Goal: Task Accomplishment & Management: Use online tool/utility

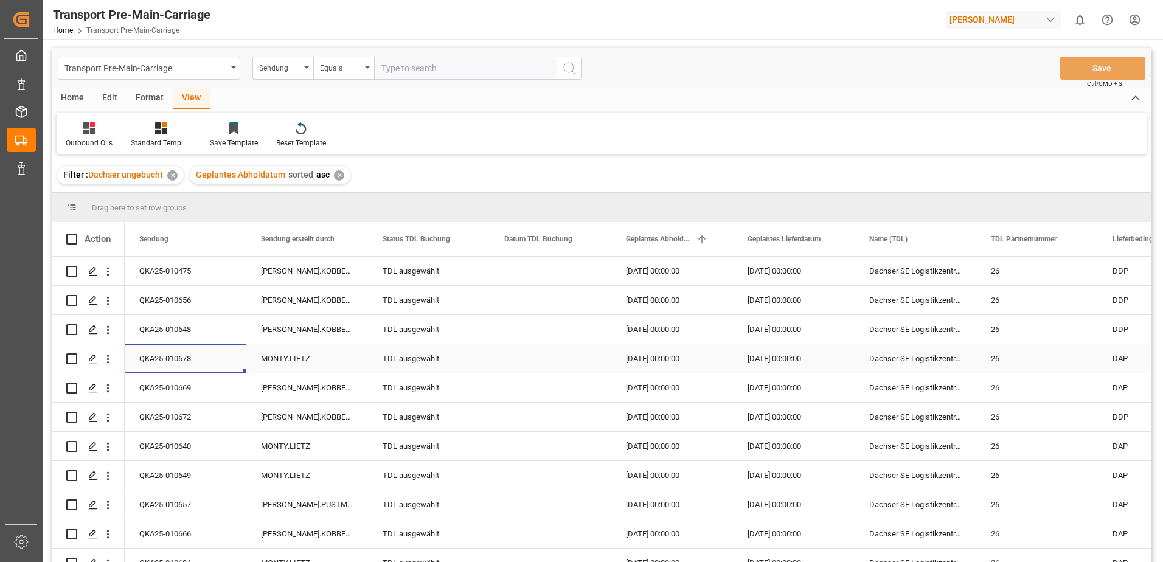
click at [575, 355] on div "Press SPACE to select this row." at bounding box center [551, 358] width 122 height 29
click at [678, 355] on div "25.09.2025 00:00:00" at bounding box center [672, 358] width 122 height 29
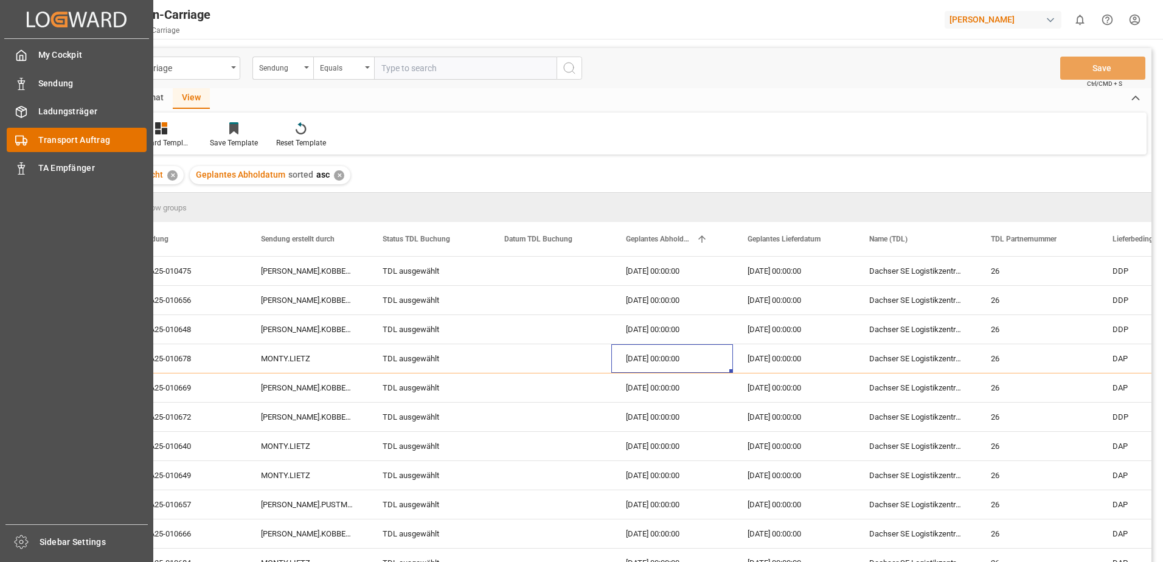
click at [39, 139] on span "Transport Auftrag" at bounding box center [92, 140] width 109 height 13
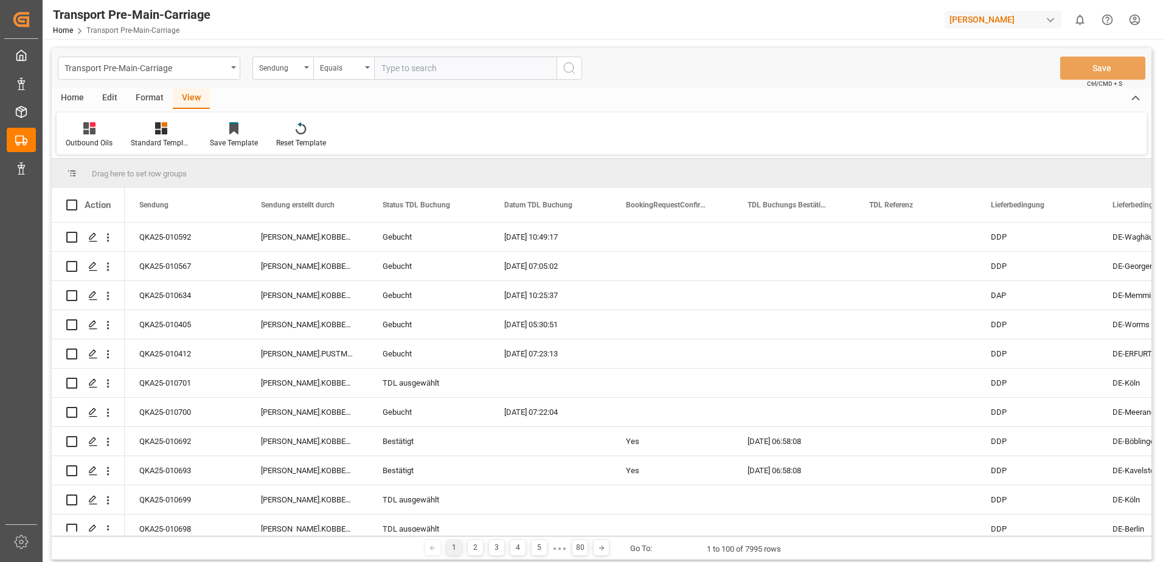
click at [142, 97] on div "Format" at bounding box center [150, 98] width 46 height 21
click at [88, 142] on div "Filter Rows" at bounding box center [84, 142] width 36 height 11
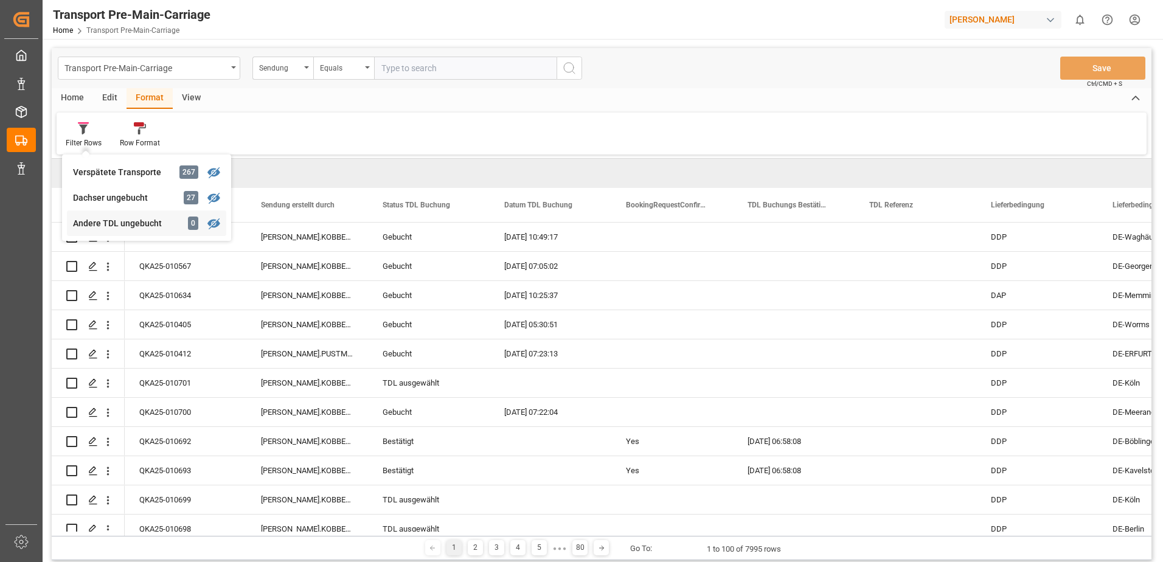
click at [86, 221] on div "Andere TDL ungebucht" at bounding box center [126, 223] width 106 height 13
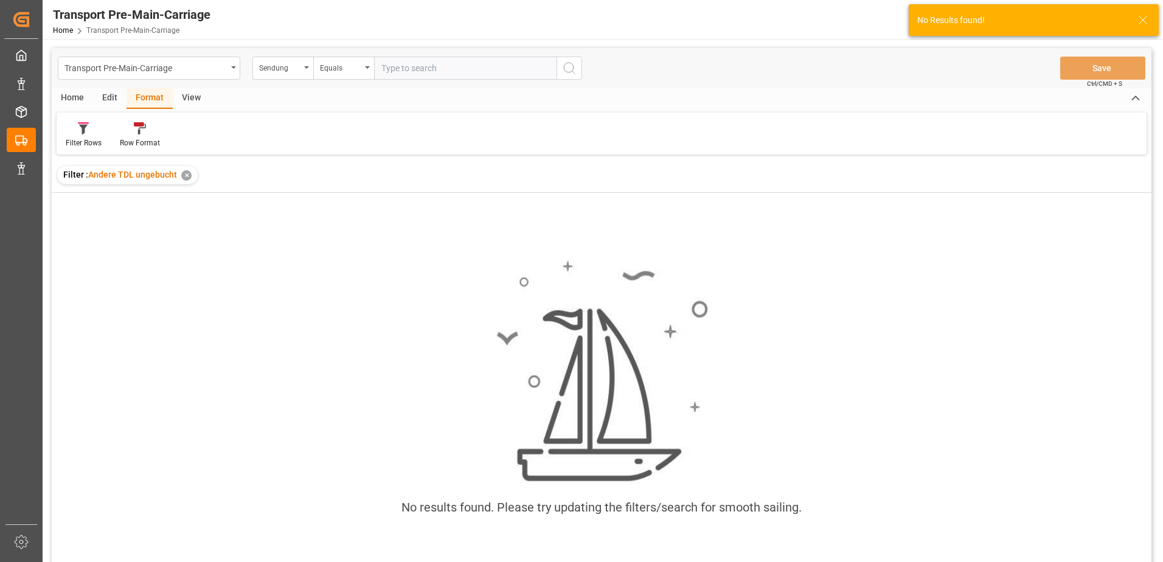
click at [1141, 20] on icon at bounding box center [1143, 20] width 15 height 15
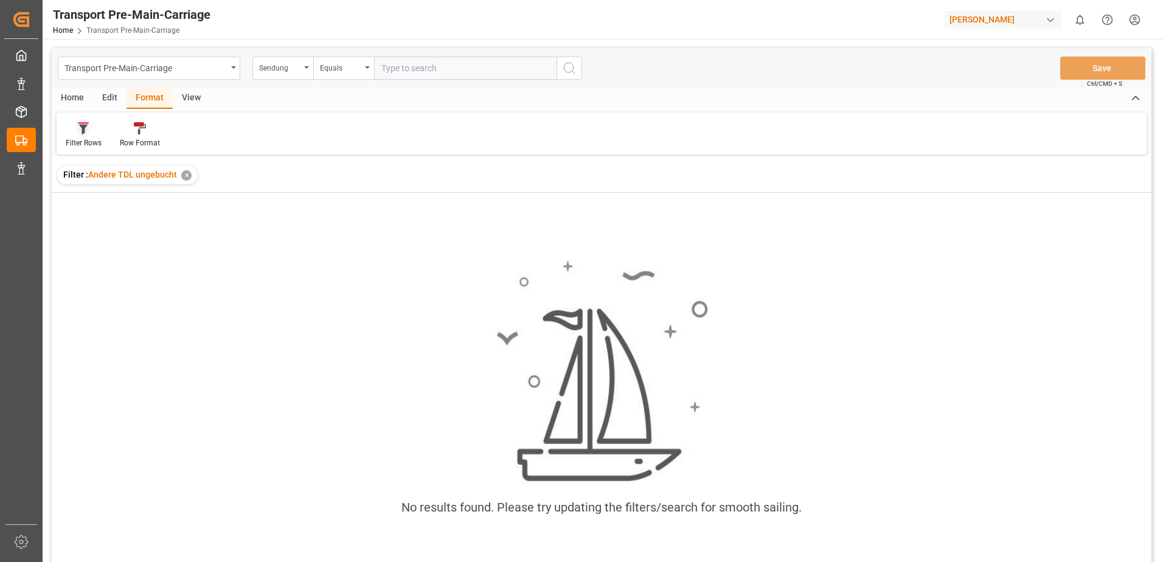
click at [83, 132] on icon at bounding box center [83, 130] width 9 height 10
click at [110, 199] on div "Transport Pre-Main-Carriage Sendung Equals Save Ctrl/CMD + S Home Edit Format V…" at bounding box center [602, 321] width 1100 height 546
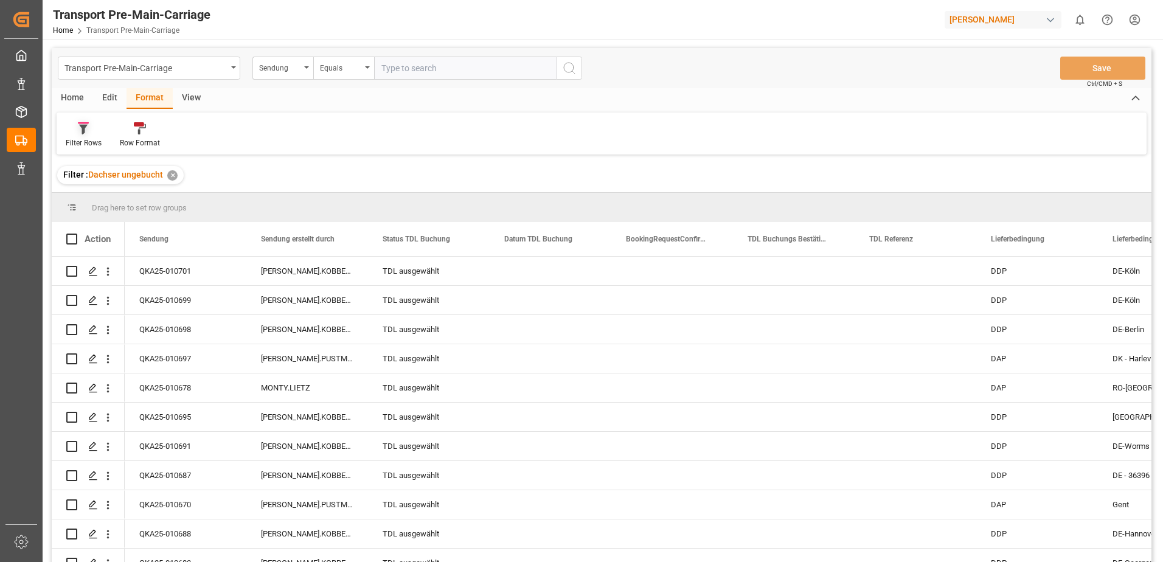
click at [85, 134] on icon at bounding box center [83, 128] width 11 height 12
click at [107, 226] on div "Transport Pre-Main-Carriage Sendung Equals Save Ctrl/CMD + S Home Edit Format V…" at bounding box center [602, 321] width 1100 height 546
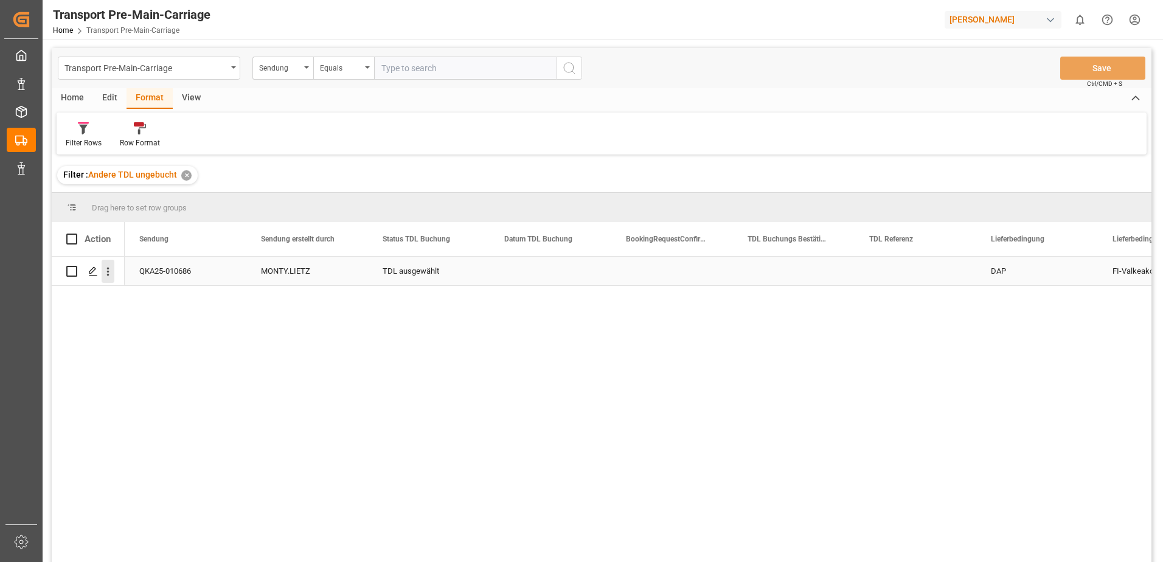
click at [106, 272] on icon "open menu" at bounding box center [108, 271] width 13 height 13
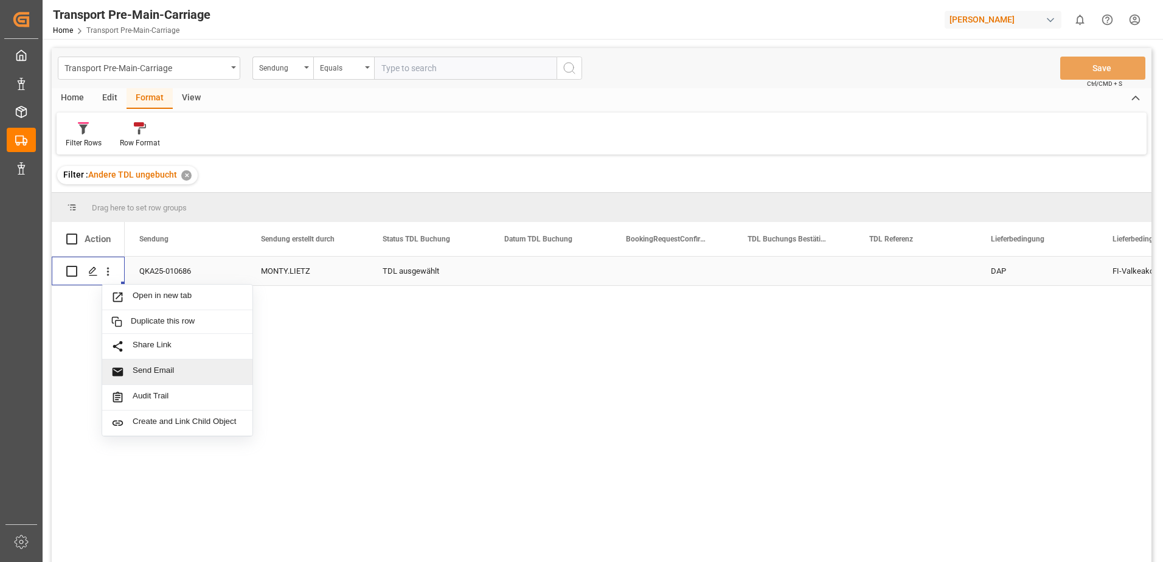
click at [150, 365] on div "Send Email" at bounding box center [177, 372] width 150 height 26
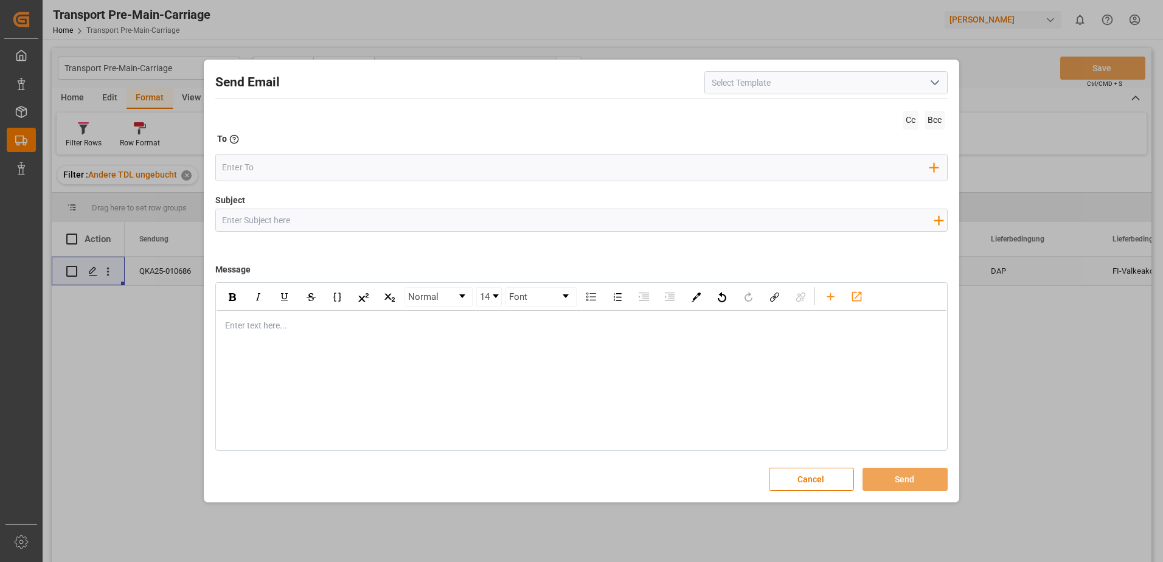
click at [938, 83] on icon "open menu" at bounding box center [935, 82] width 15 height 15
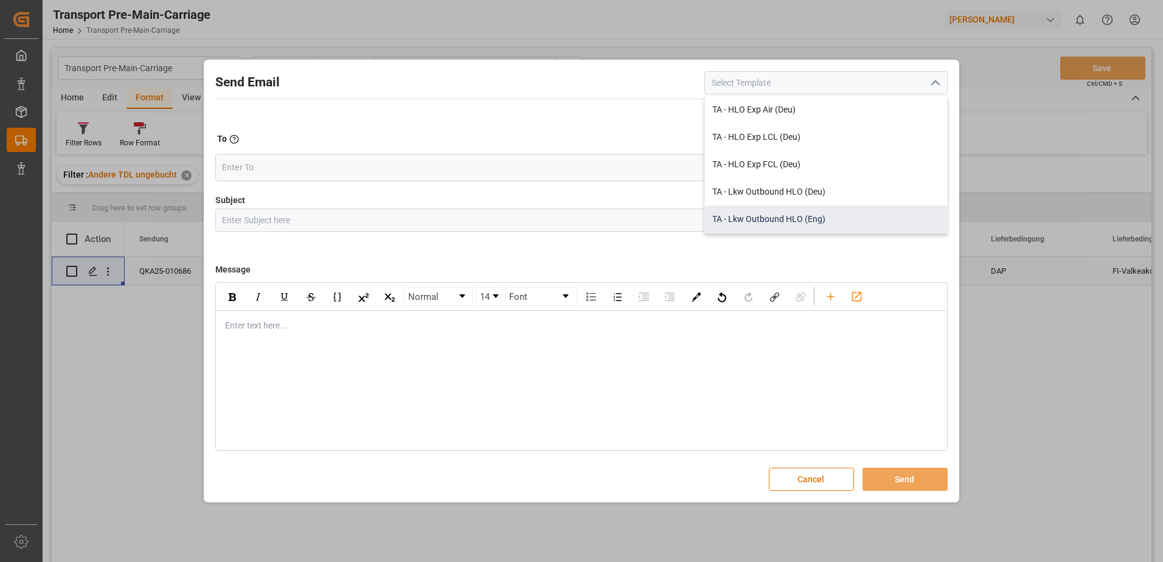
click at [819, 215] on div "TA - Lkw Outbound HLO (Eng)" at bounding box center [826, 219] width 242 height 27
type input "TA - Lkw Outbound HLO (Eng)"
type input "Transport Booking {{deliveryNumberPremain}} to {{deliveryAddressPremainCity}}, …"
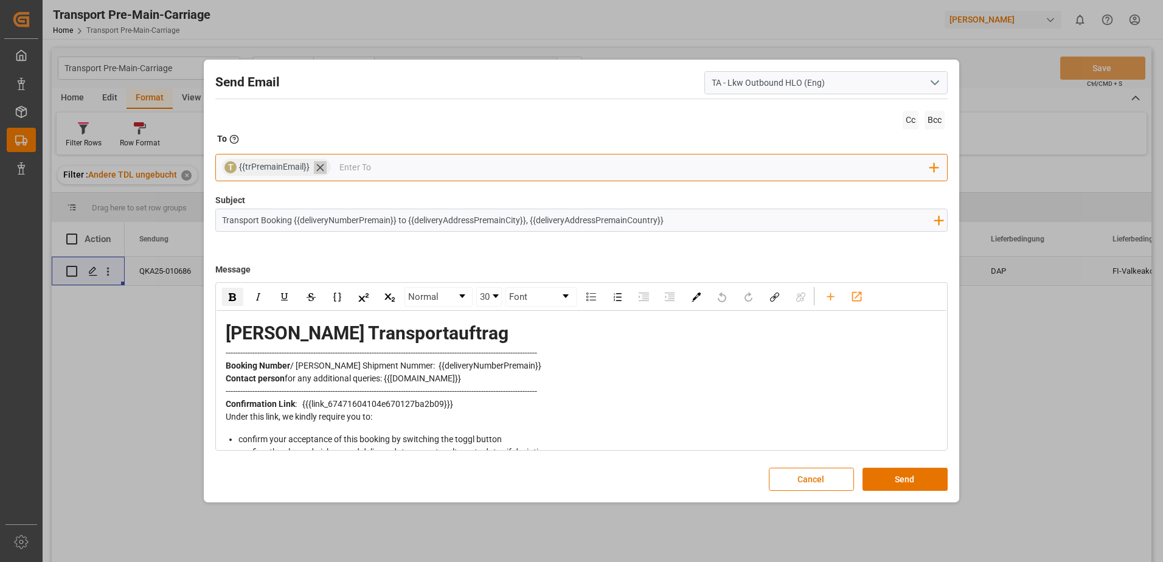
click at [324, 171] on icon at bounding box center [320, 167] width 13 height 13
click at [282, 165] on input "email" at bounding box center [576, 167] width 708 height 18
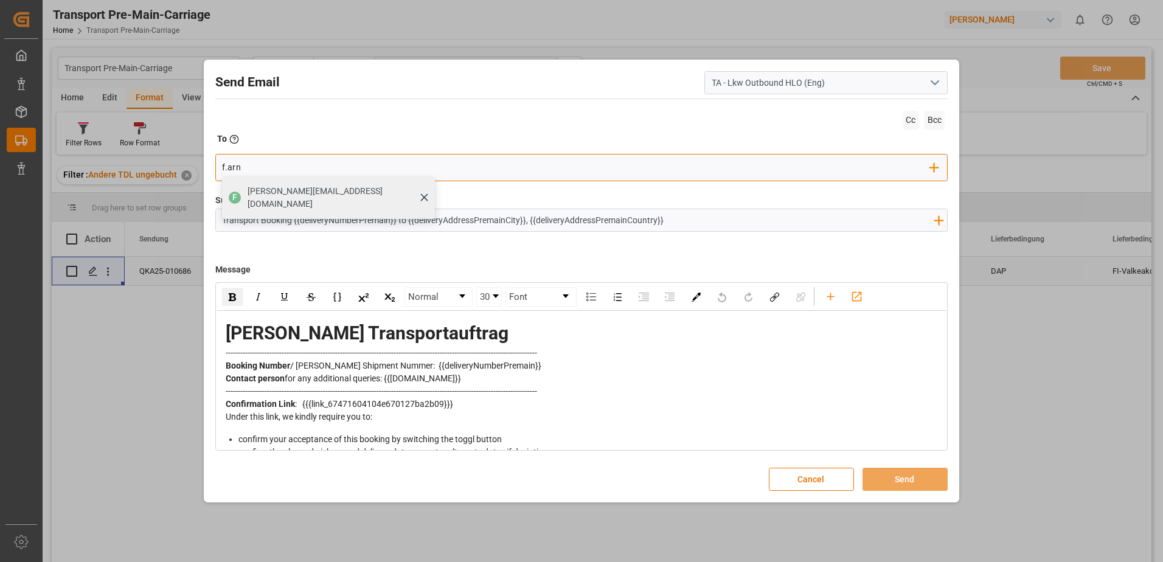
type input "f.arn"
click at [279, 190] on span "f.arndt@interfracht.de" at bounding box center [337, 198] width 179 height 26
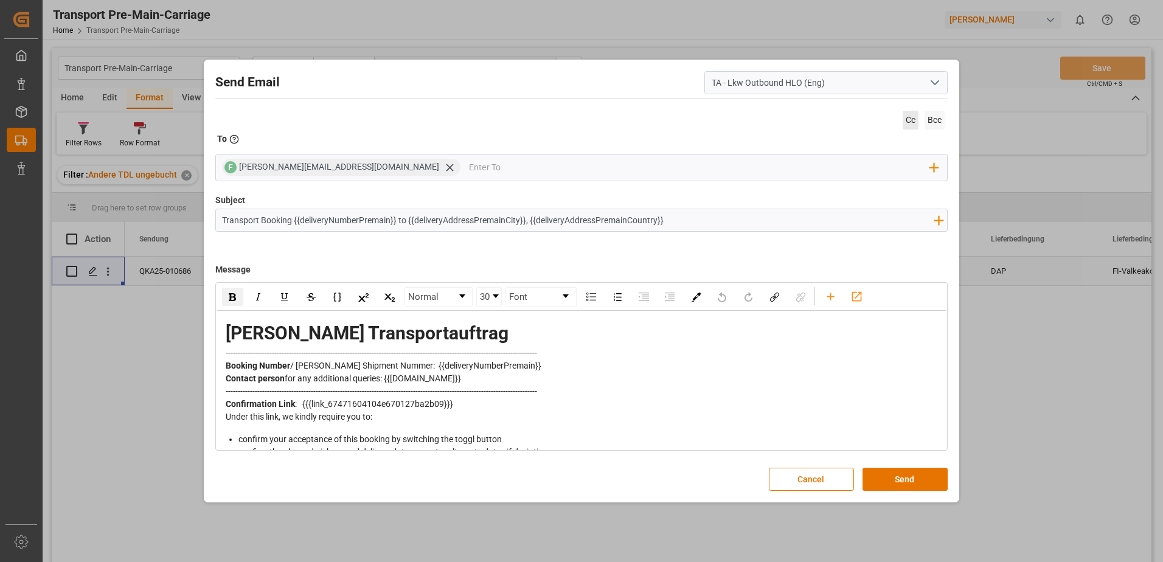
click at [909, 119] on span "Cc" at bounding box center [911, 120] width 16 height 19
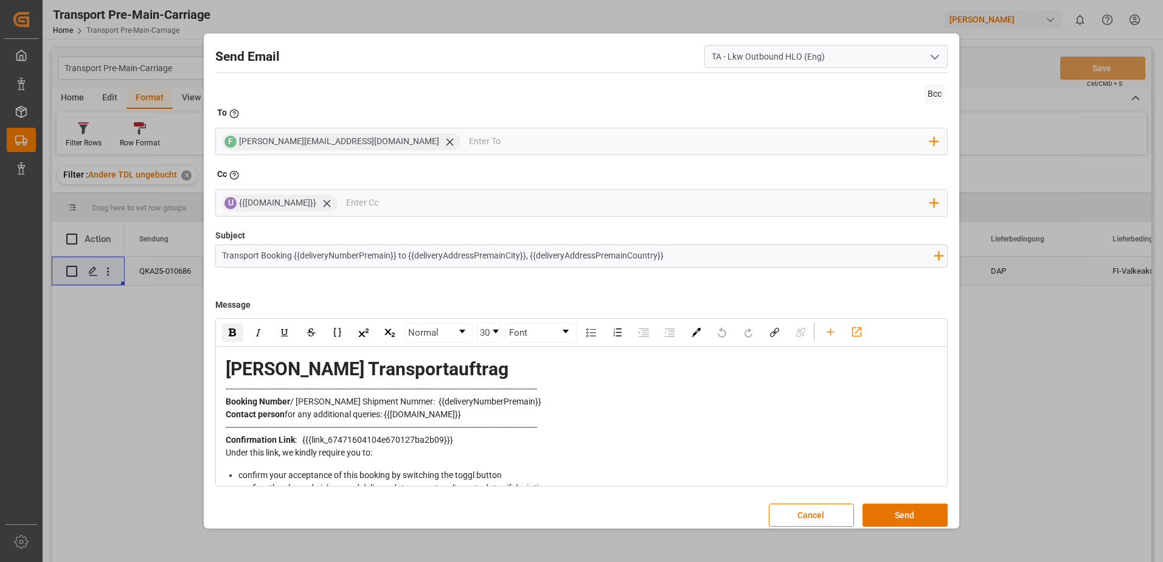
click at [536, 368] on div "Henry Lamotte Transportauftrag" at bounding box center [582, 368] width 713 height 27
click at [626, 378] on div "Henry Lamotte Transportauftrag ( ThermoTrailer / temperature +15 till +20°C" at bounding box center [582, 368] width 713 height 27
click at [423, 364] on span "Henry Lamotte Transportauftrag (" at bounding box center [372, 368] width 293 height 21
click at [674, 370] on div "Henry Lamotte Transportauftrag ( ThermoTrailer / temperature +15 till +20°C" at bounding box center [582, 368] width 713 height 27
drag, startPoint x: 674, startPoint y: 370, endPoint x: 498, endPoint y: 373, distance: 175.8
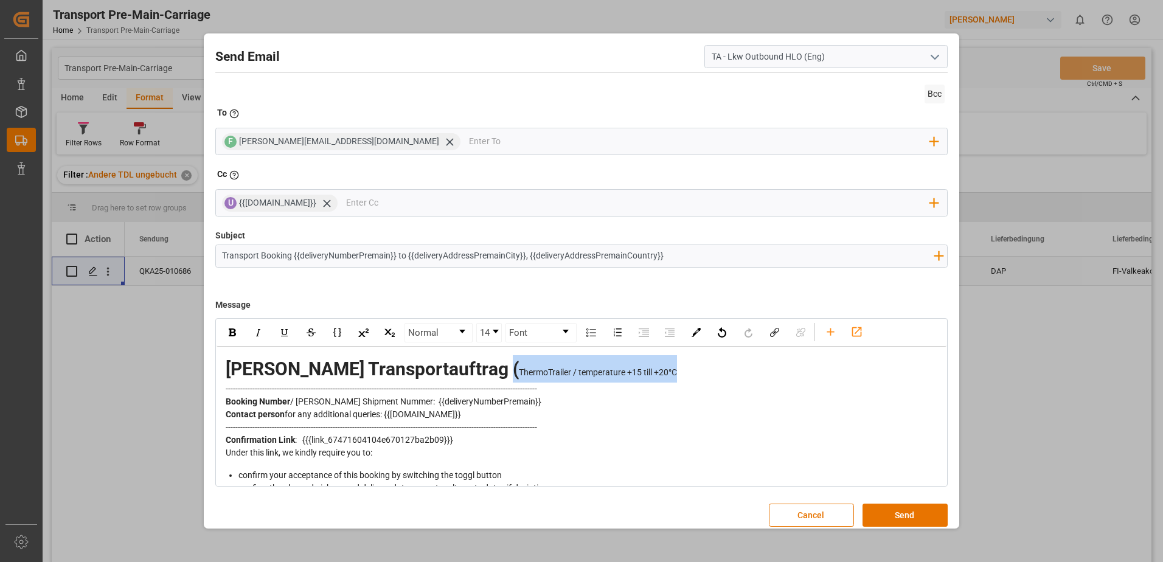
click at [498, 373] on div "Henry Lamotte Transportauftrag ( ThermoTrailer / temperature +15 till +20°C" at bounding box center [582, 368] width 713 height 27
drag, startPoint x: 693, startPoint y: 371, endPoint x: 508, endPoint y: 381, distance: 185.2
click at [508, 381] on div "Henry Lamotte Transportauftrag / ThermoTrailer / temperature +15 till +20°C" at bounding box center [582, 368] width 713 height 27
click at [486, 333] on span "14" at bounding box center [485, 333] width 10 height 14
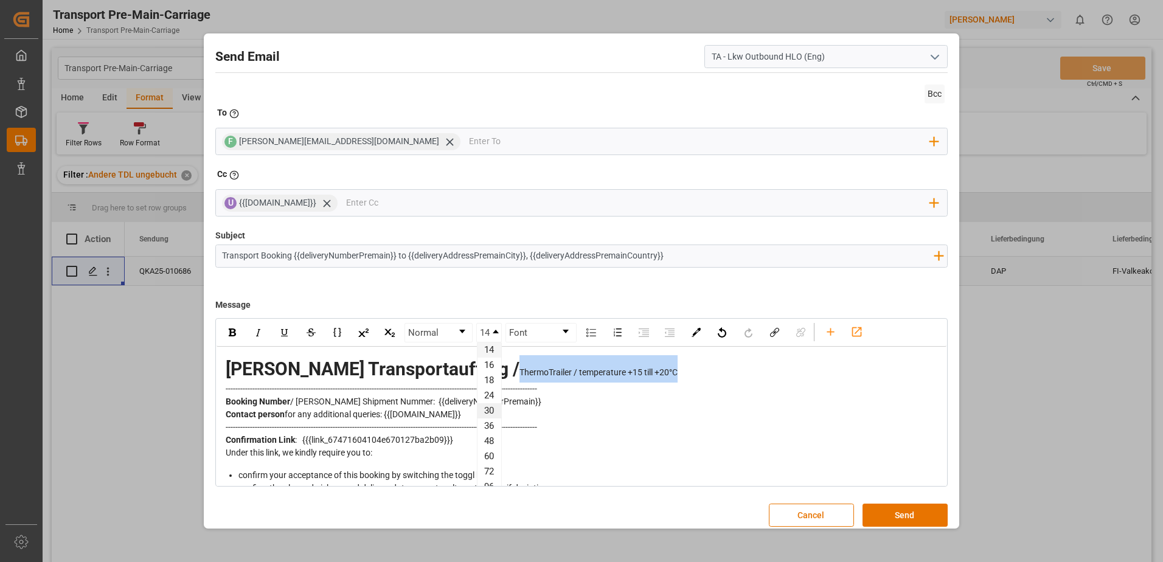
click at [491, 414] on li "30" at bounding box center [489, 410] width 24 height 15
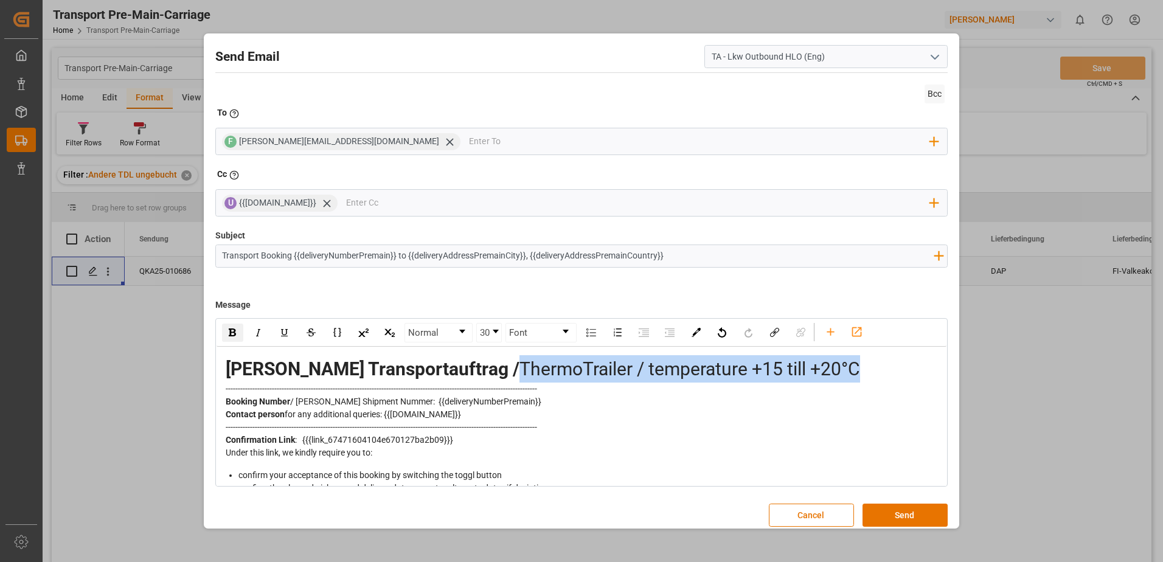
click at [234, 334] on img "rdw-inline-control" at bounding box center [232, 332] width 7 height 8
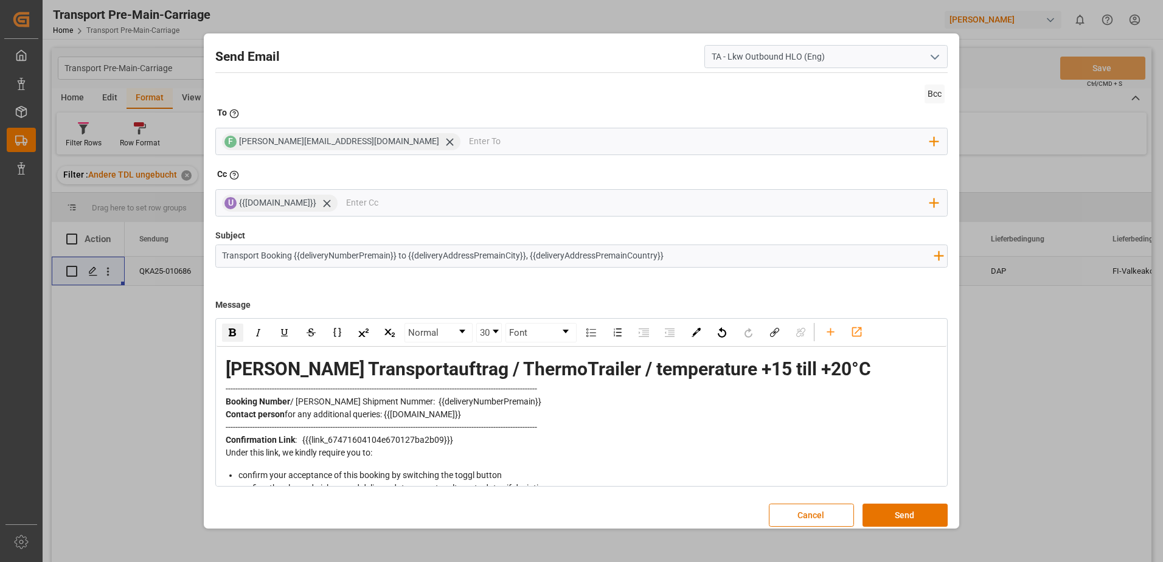
click at [757, 482] on div "confirm the planned pick-up and delivery dates, or enter alternate dates if dev…" at bounding box center [588, 488] width 700 height 13
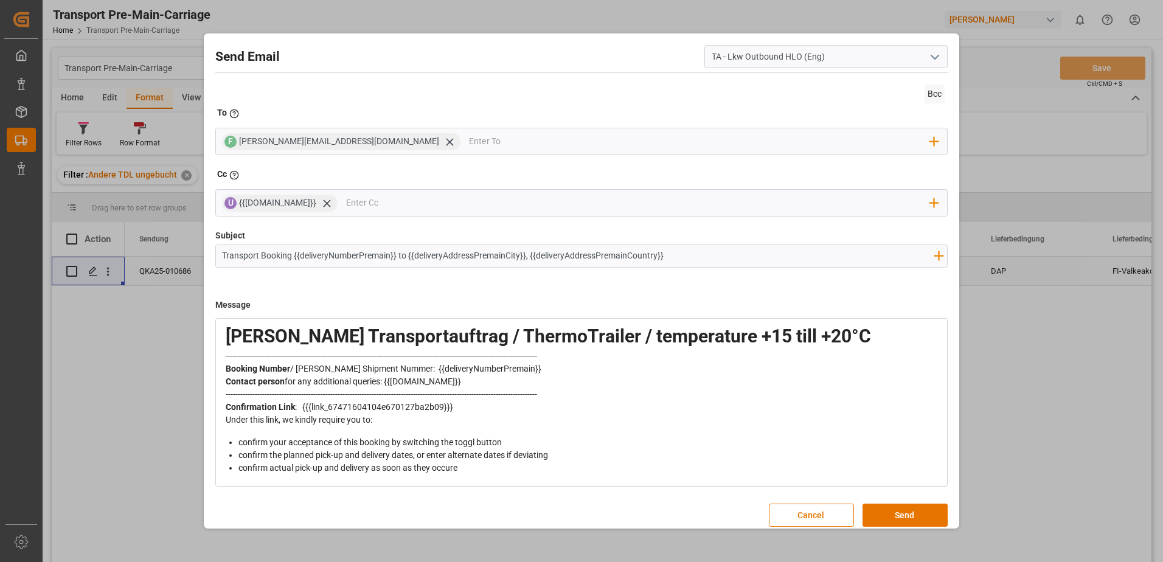
scroll to position [0, 0]
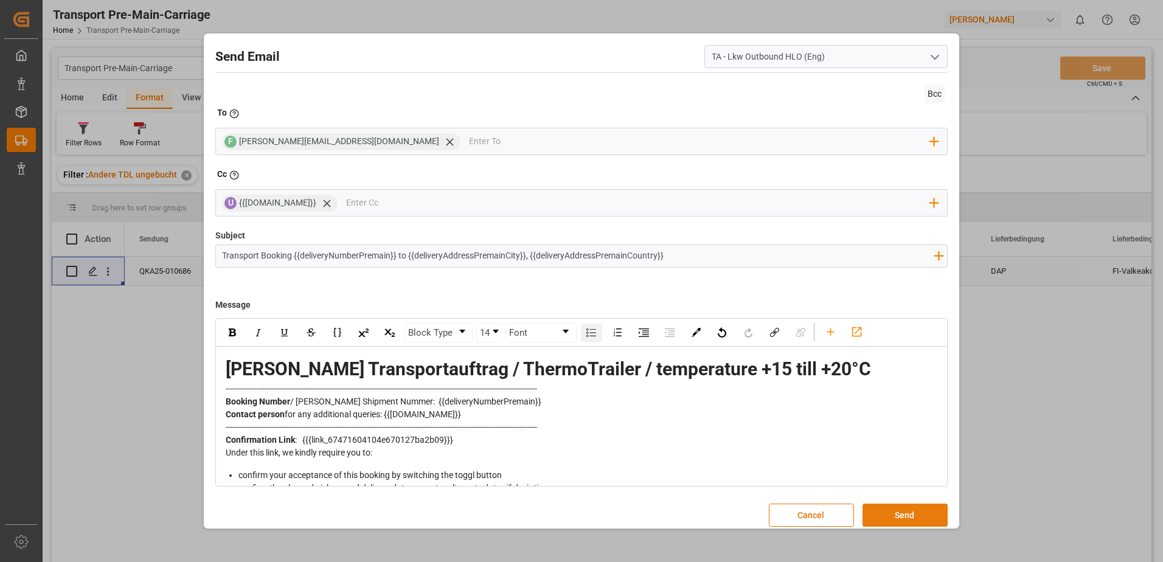
click at [913, 512] on button "Send" at bounding box center [904, 515] width 85 height 23
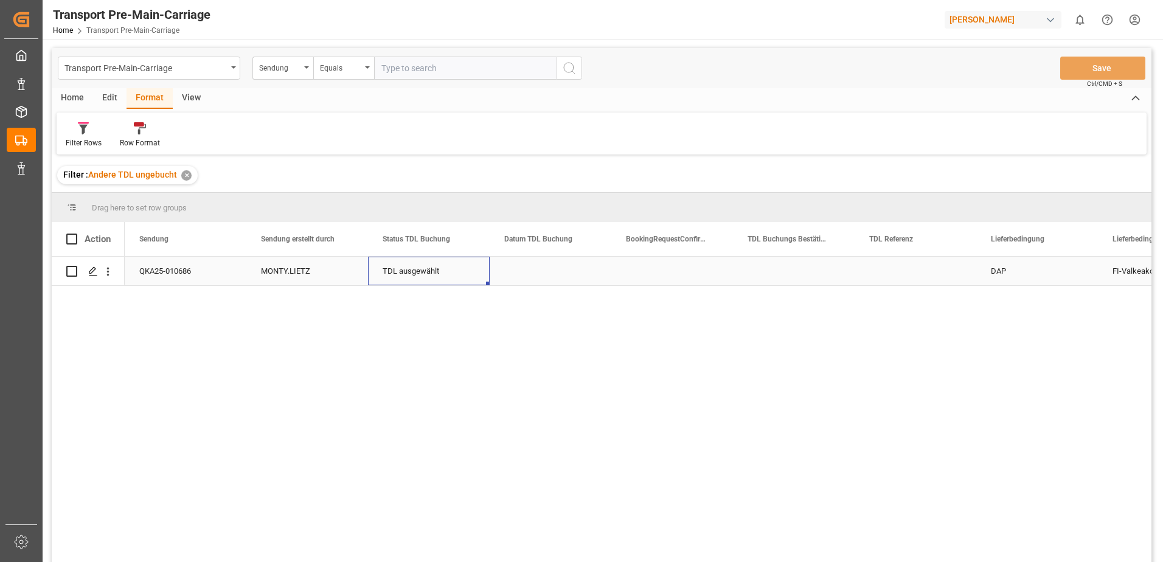
click at [414, 272] on div "TDL ausgewählt" at bounding box center [429, 271] width 92 height 28
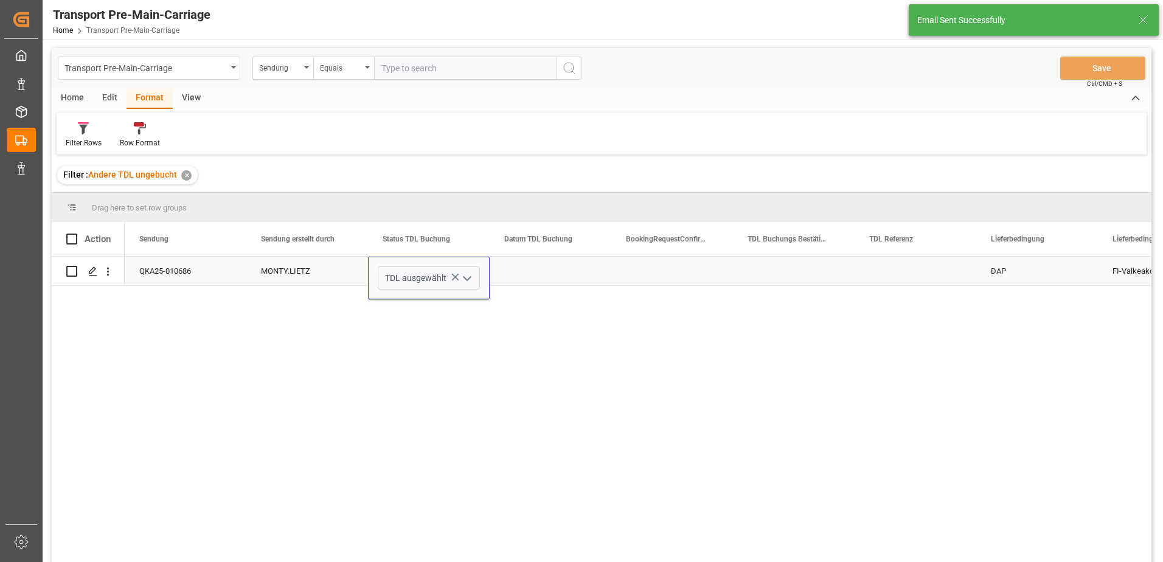
click at [468, 276] on icon "open menu" at bounding box center [467, 278] width 15 height 15
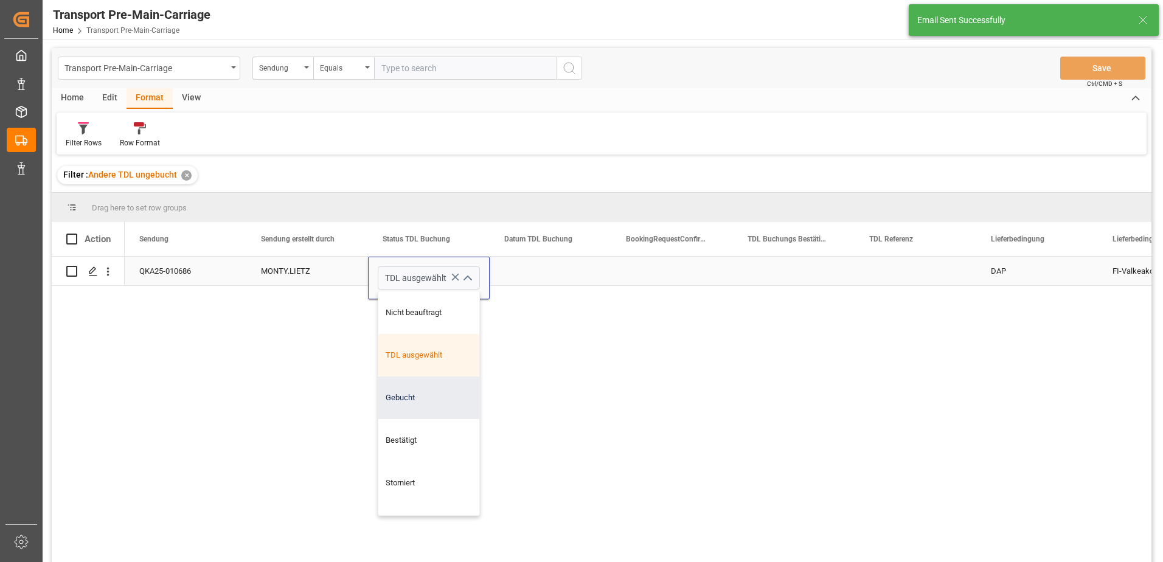
click at [420, 401] on div "Gebucht" at bounding box center [428, 397] width 101 height 43
type input "Gebucht"
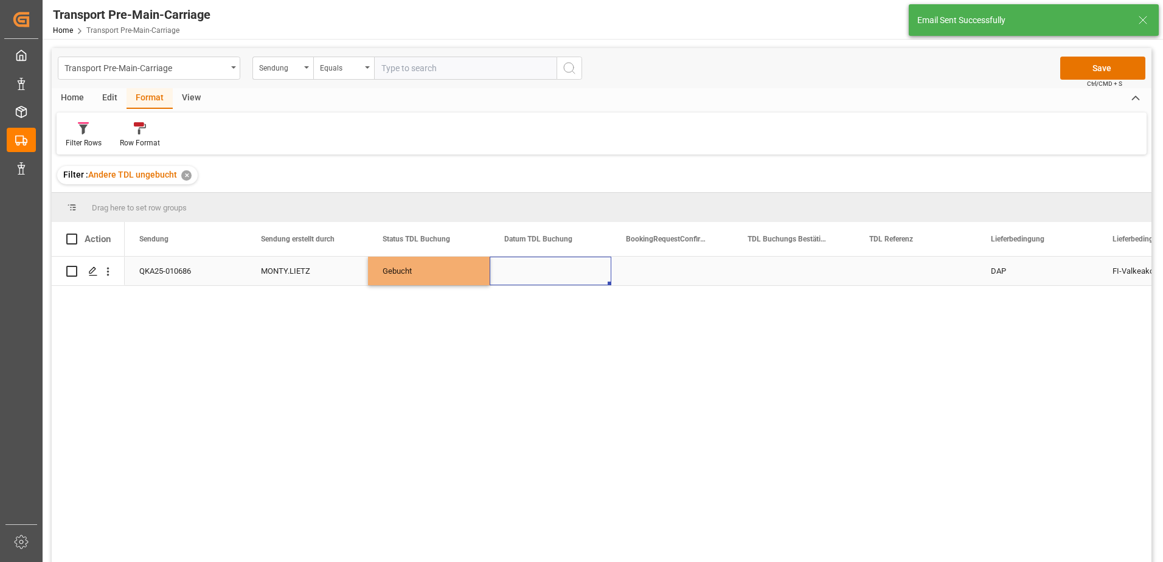
click at [530, 266] on div "Press SPACE to select this row." at bounding box center [551, 271] width 122 height 29
click at [1091, 64] on button "Save" at bounding box center [1102, 68] width 85 height 23
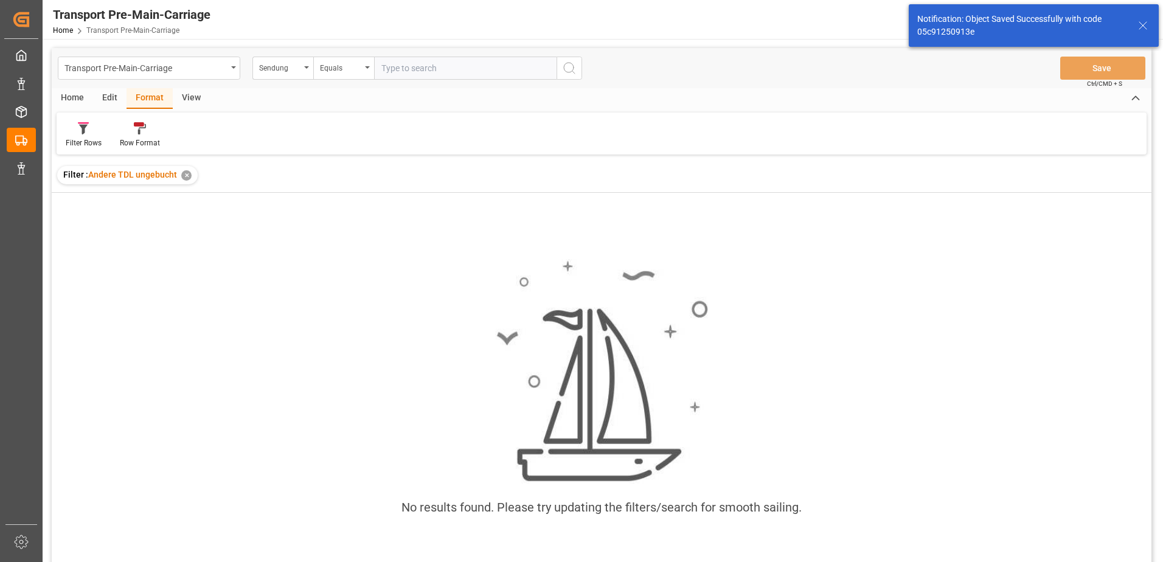
click at [1147, 24] on icon at bounding box center [1143, 25] width 15 height 15
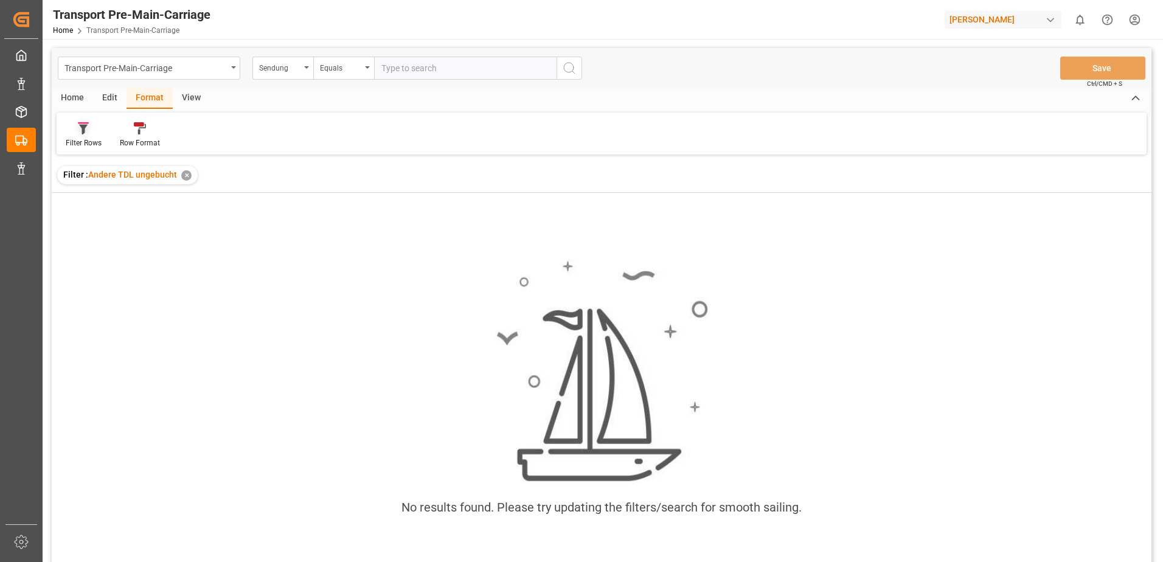
click at [89, 131] on icon at bounding box center [83, 128] width 11 height 12
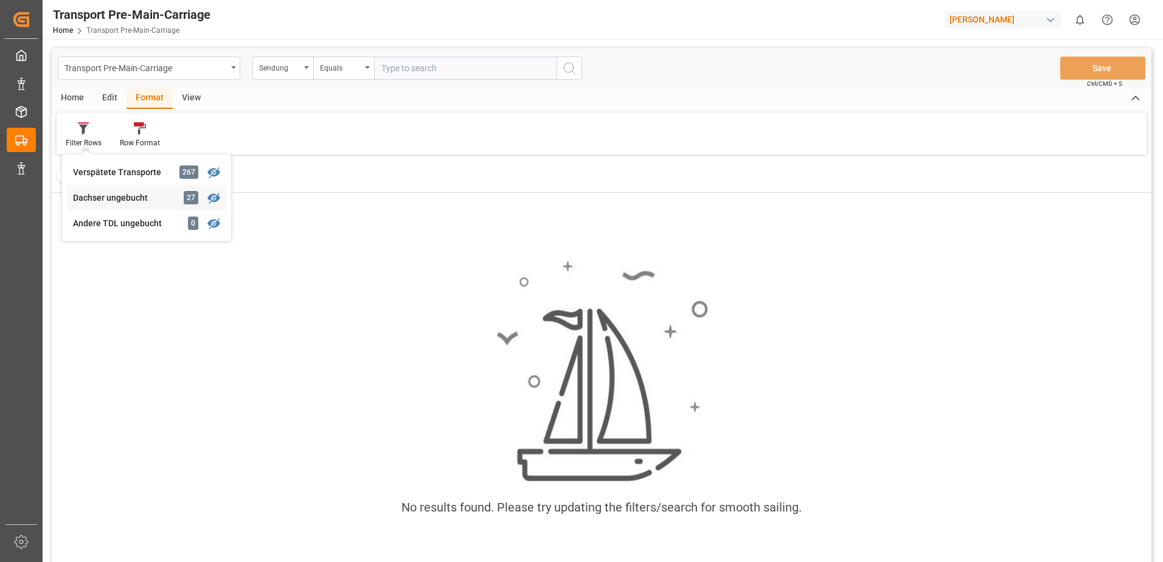
click at [92, 192] on div "Dachser ungebucht" at bounding box center [126, 198] width 106 height 13
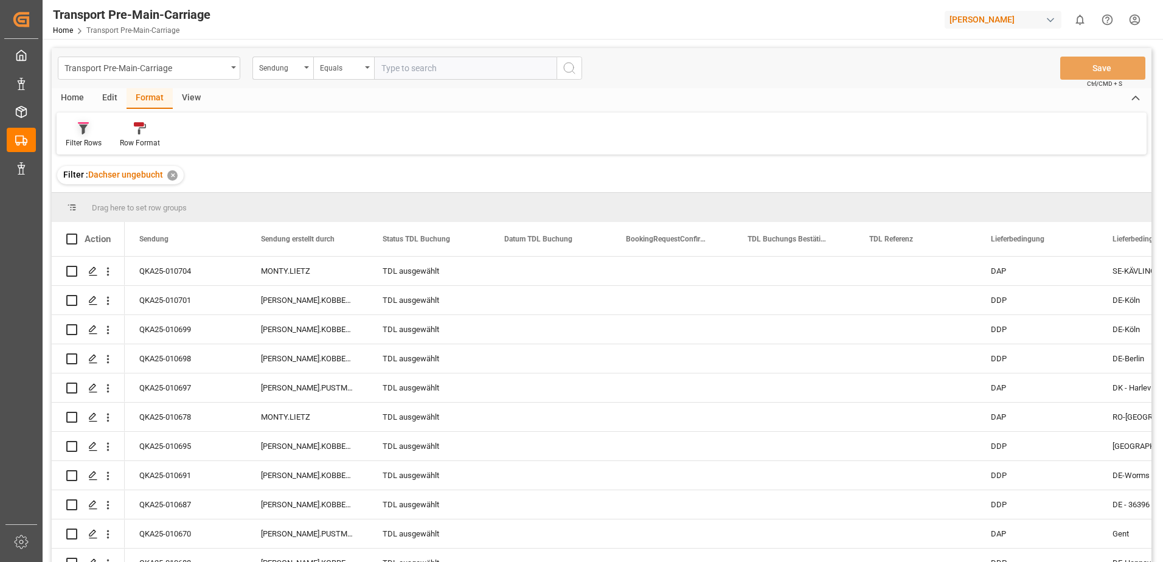
click at [89, 125] on icon at bounding box center [83, 128] width 11 height 12
click at [99, 222] on div "Transport Pre-Main-Carriage Sendung Equals Save Ctrl/CMD + S Home Edit Format V…" at bounding box center [602, 321] width 1100 height 546
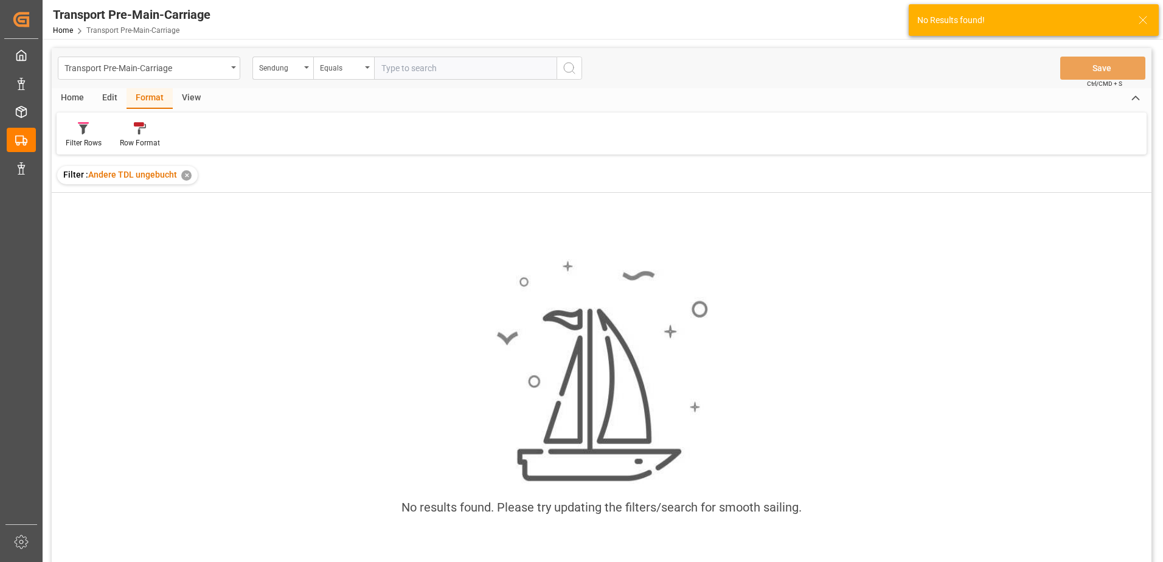
click at [1140, 27] on icon at bounding box center [1143, 20] width 15 height 15
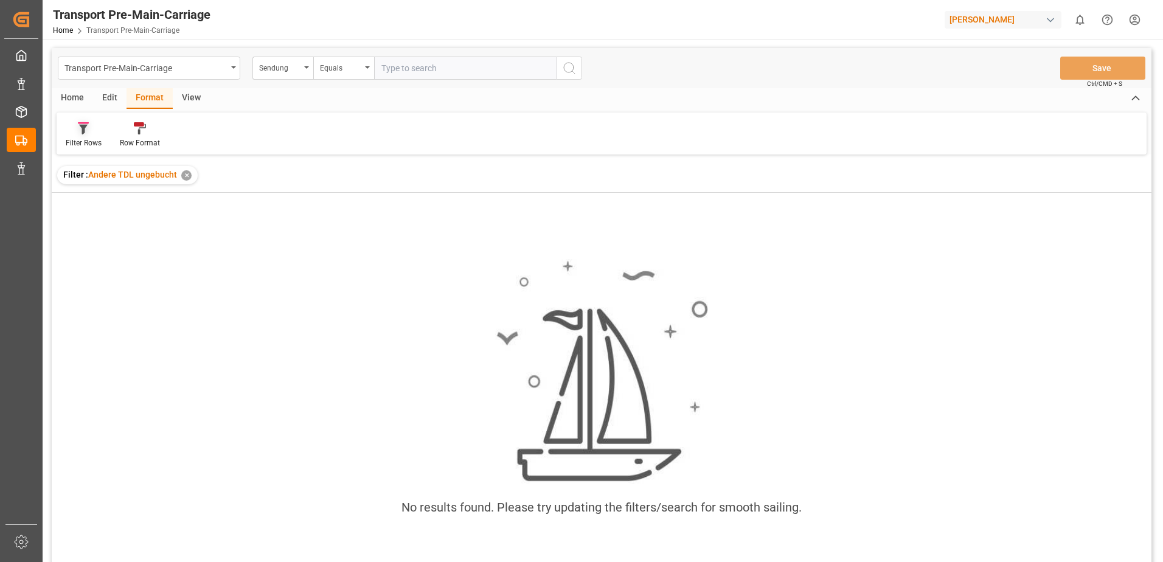
click at [86, 136] on div "Filter Rows" at bounding box center [84, 135] width 54 height 27
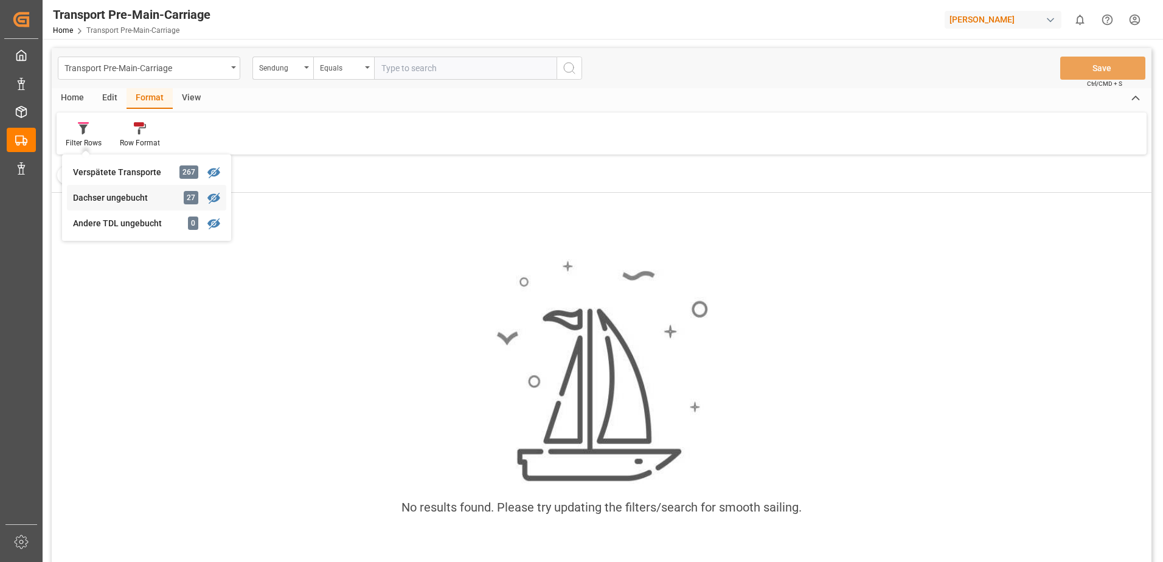
click at [128, 195] on div "Transport Pre-Main-Carriage Sendung Equals Save Ctrl/CMD + S Home Edit Format V…" at bounding box center [602, 321] width 1100 height 546
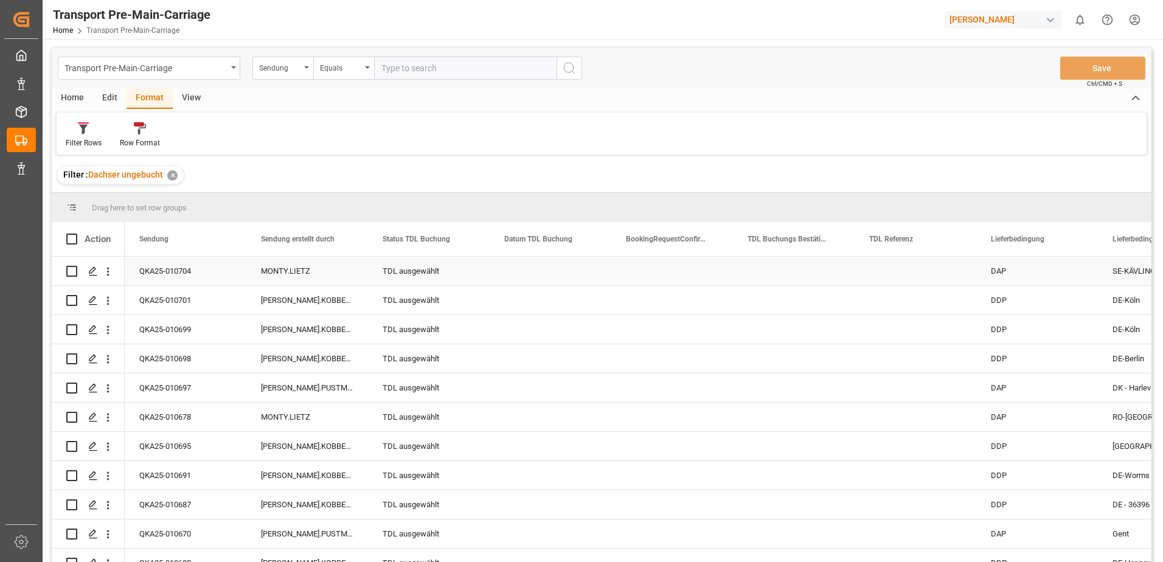
click at [462, 280] on div "TDL ausgewählt" at bounding box center [429, 271] width 92 height 28
click at [459, 405] on div "TDL ausgewählt" at bounding box center [429, 417] width 92 height 28
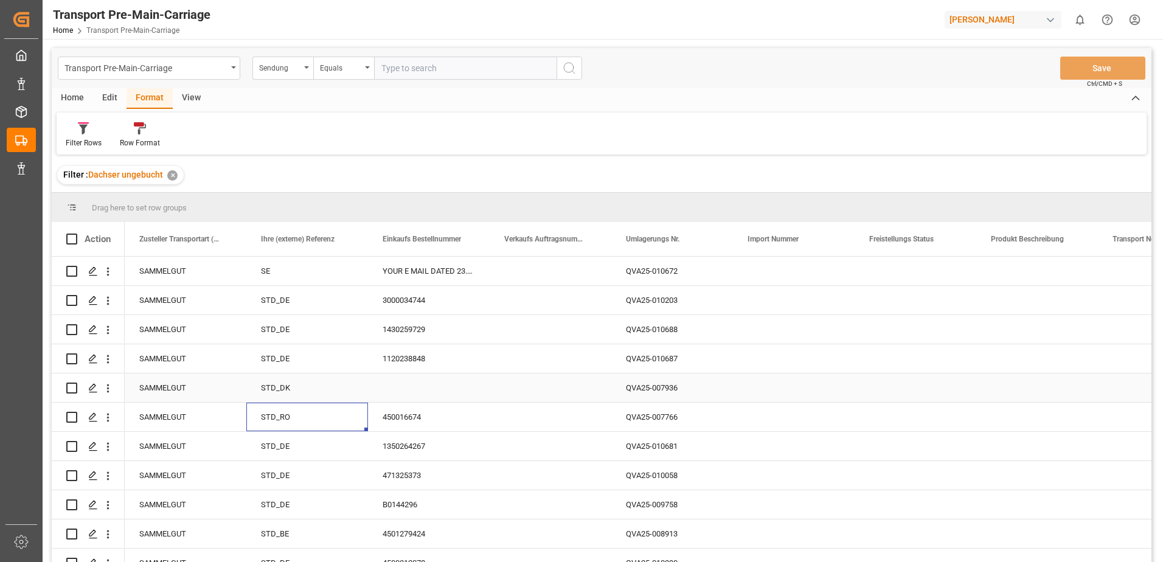
scroll to position [0, 730]
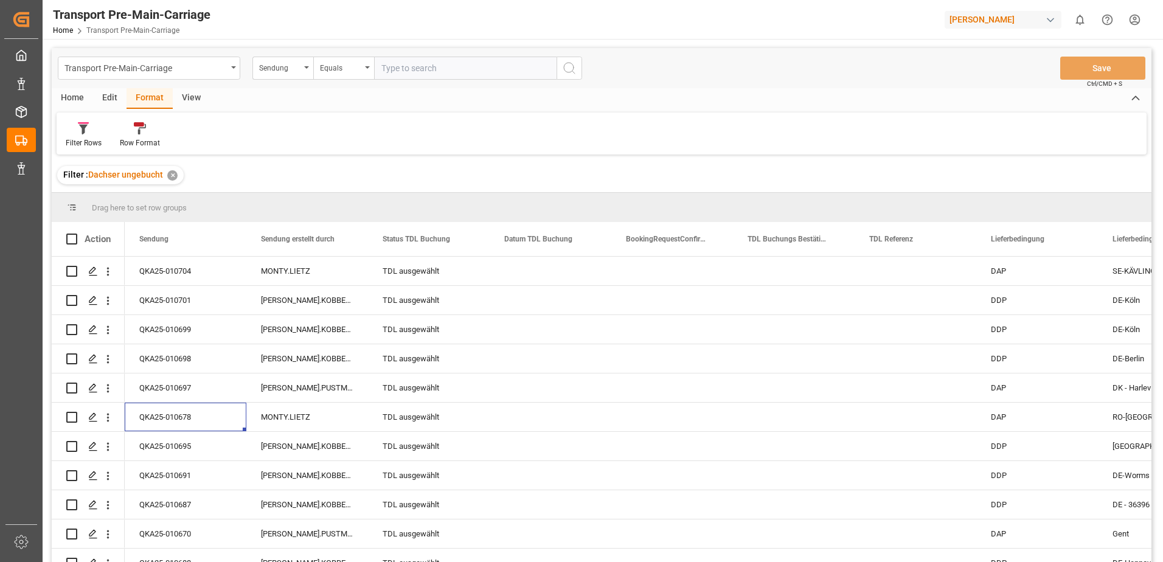
click at [183, 100] on div "View" at bounding box center [191, 98] width 37 height 21
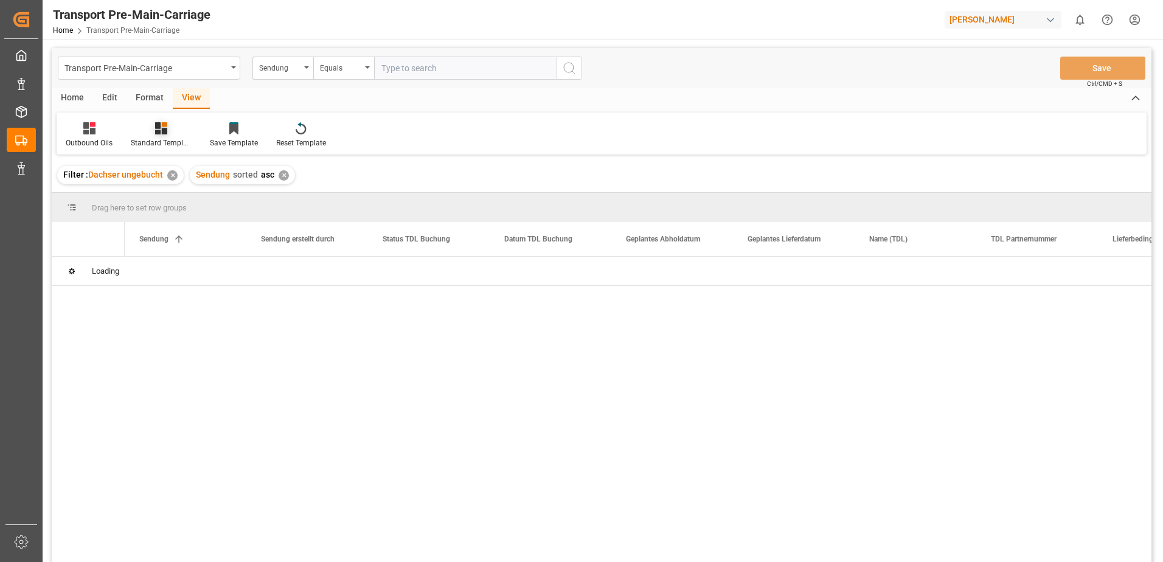
click at [165, 136] on div "Standard Templates" at bounding box center [161, 135] width 79 height 27
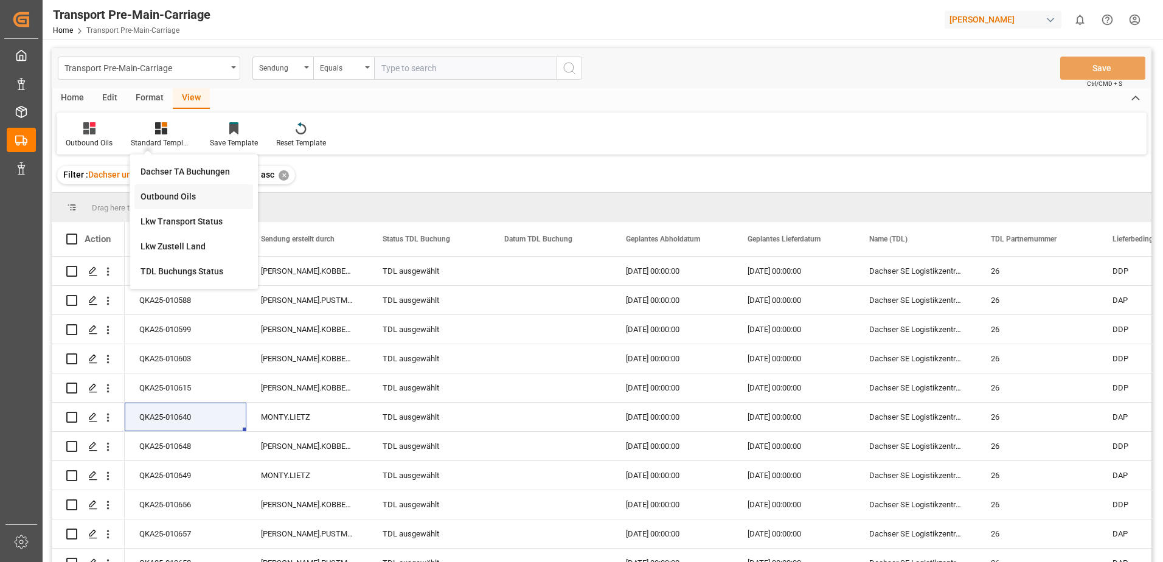
click at [179, 201] on div "Outbound Oils" at bounding box center [194, 196] width 106 height 13
click at [417, 420] on div "TDL ausgewählt" at bounding box center [429, 417] width 92 height 28
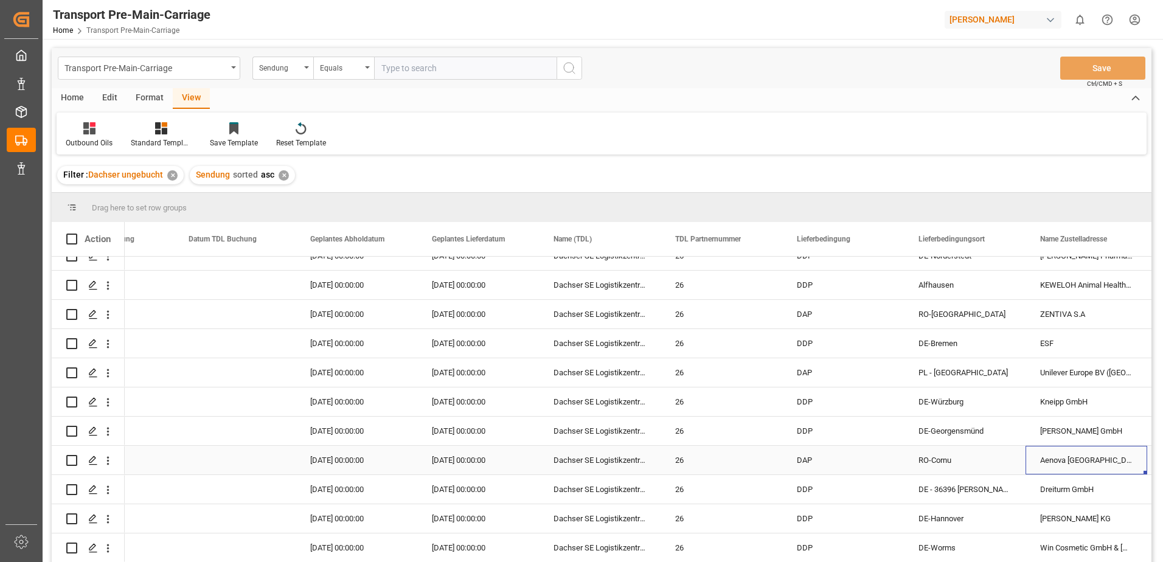
click at [1047, 455] on div "Aenova Romania S.R.L" at bounding box center [1086, 460] width 122 height 29
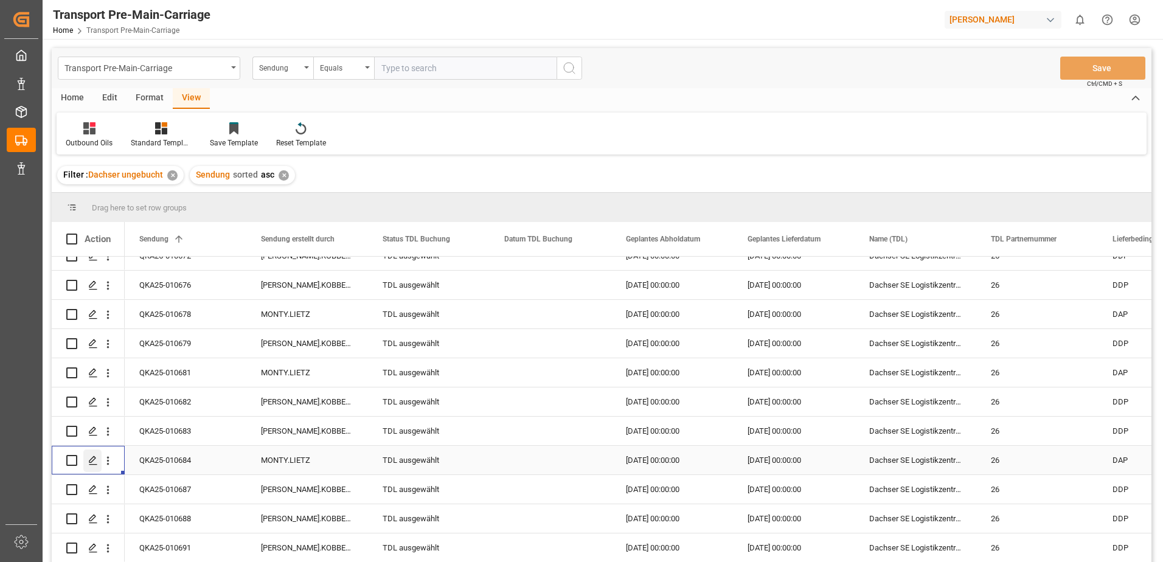
click at [91, 458] on icon "Press SPACE to select this row." at bounding box center [93, 461] width 10 height 10
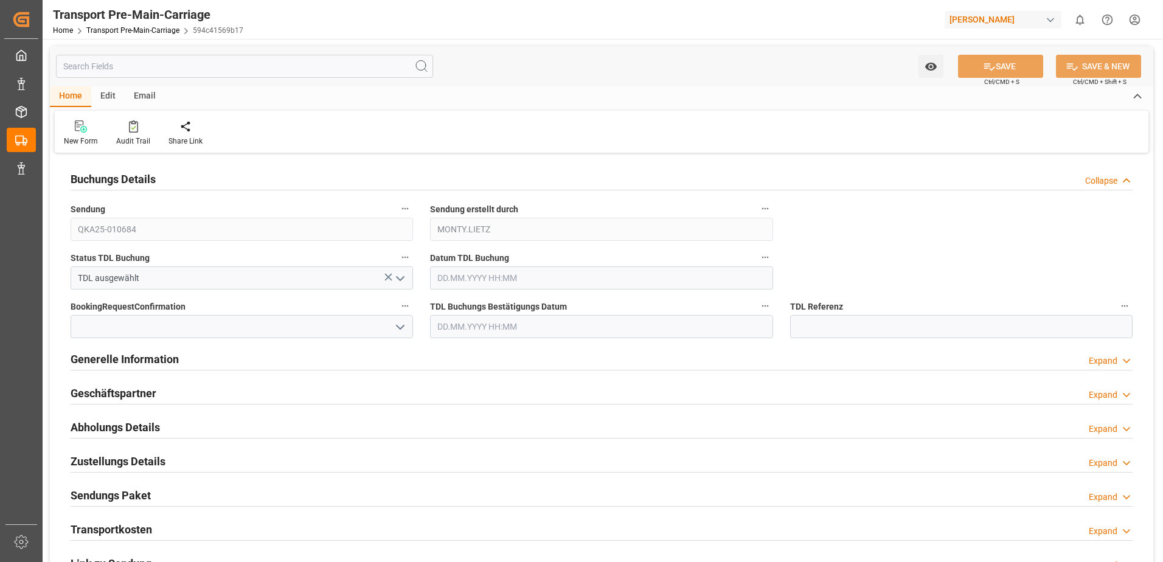
click at [148, 353] on h2 "Generelle Information" at bounding box center [125, 359] width 108 height 16
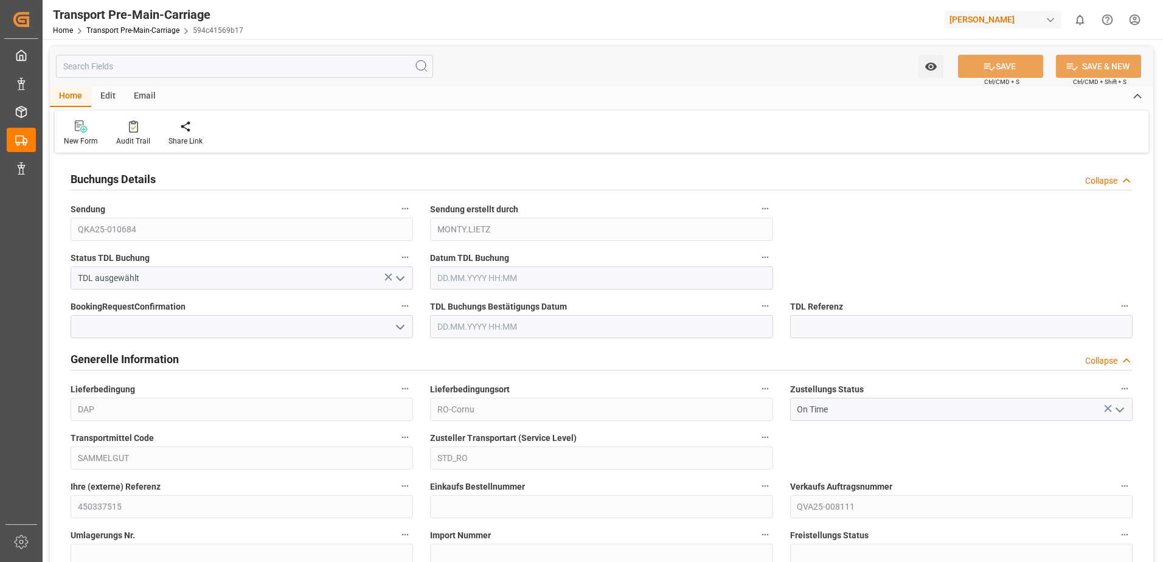
click at [148, 353] on h2 "Generelle Information" at bounding box center [125, 359] width 108 height 16
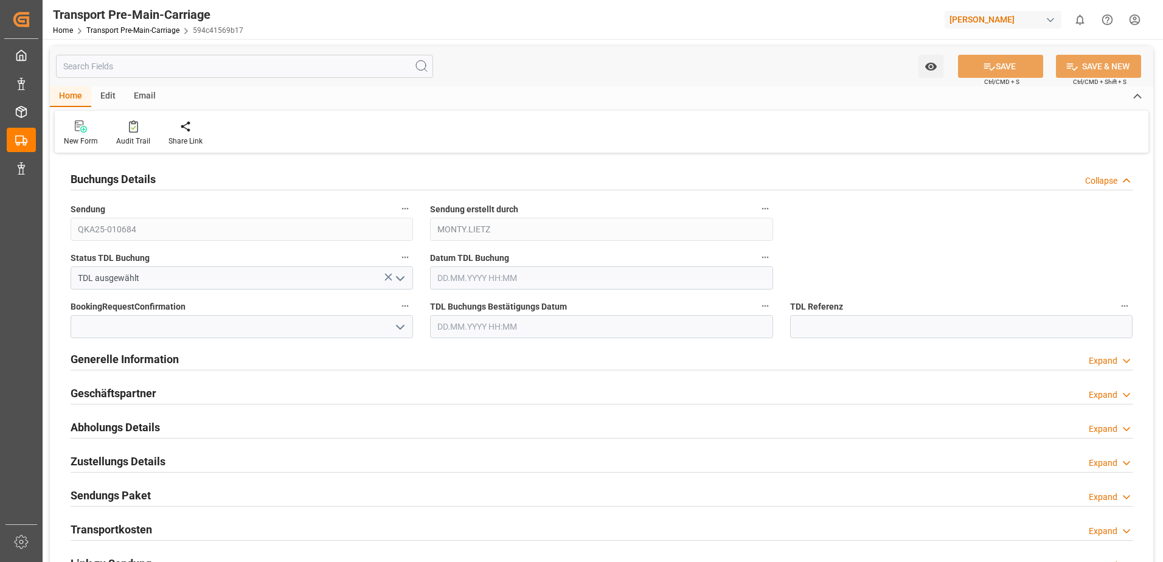
click at [122, 397] on h2 "Geschäftspartner" at bounding box center [114, 393] width 86 height 16
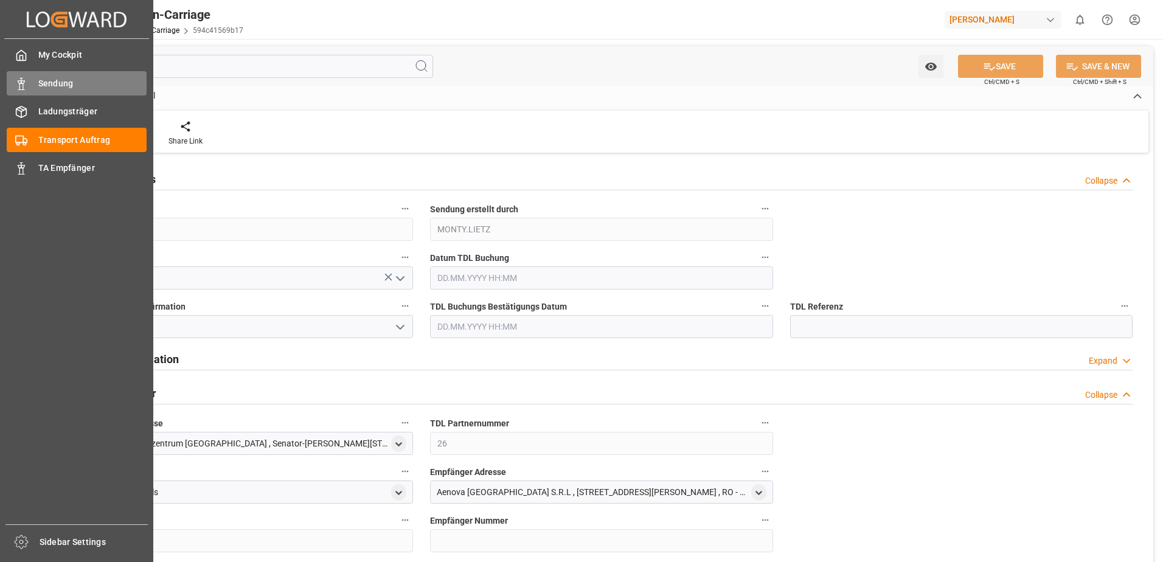
click at [30, 85] on div "Sendung Sendung" at bounding box center [77, 83] width 140 height 24
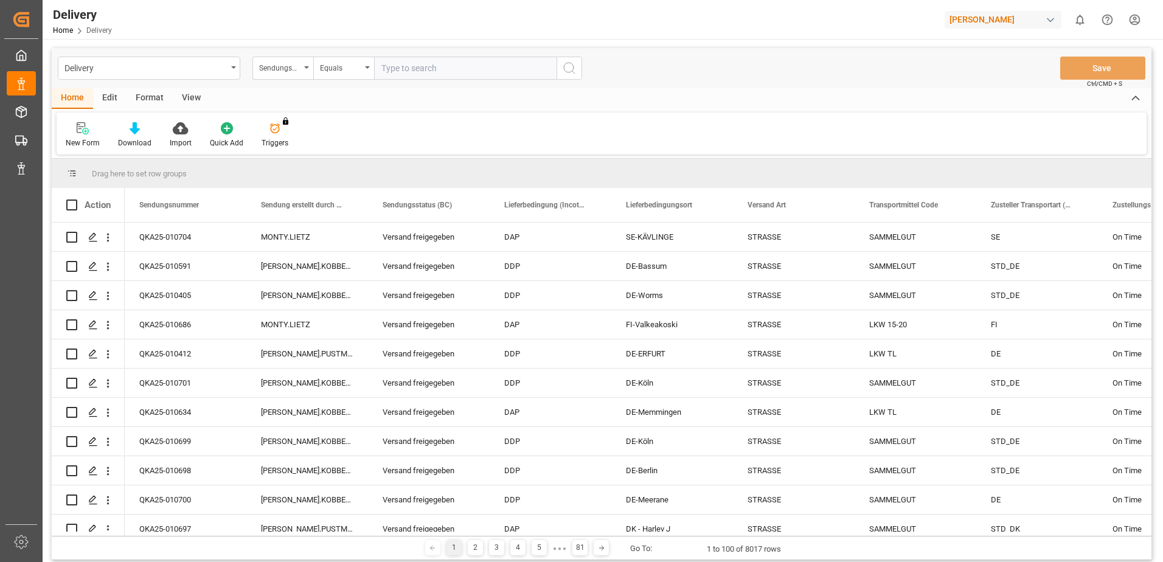
type input "QKA25-010684"
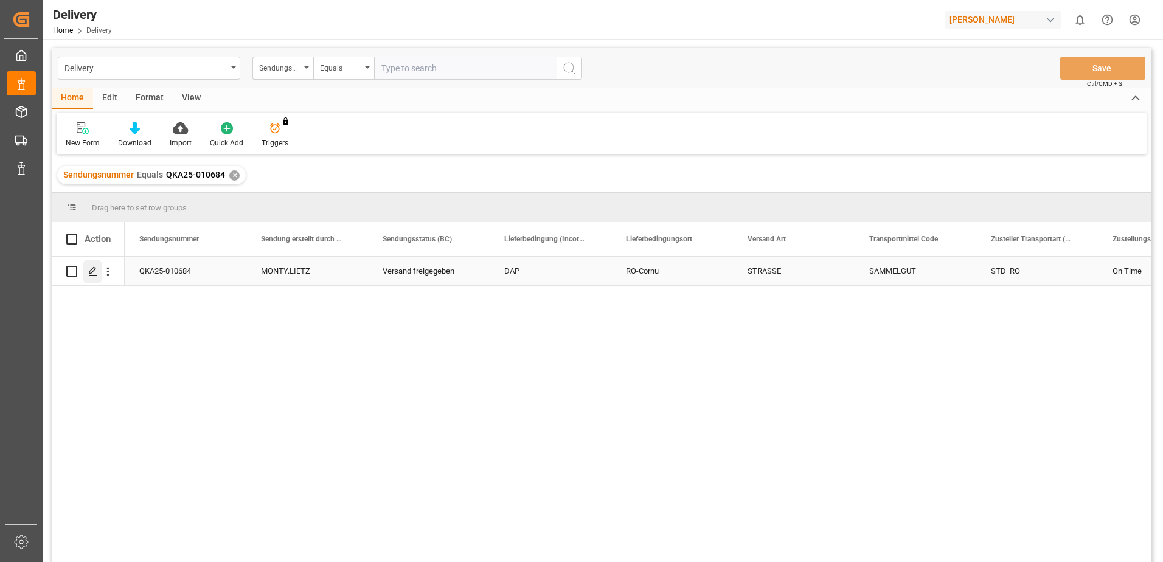
click at [94, 266] on icon "Press SPACE to select this row." at bounding box center [93, 271] width 10 height 10
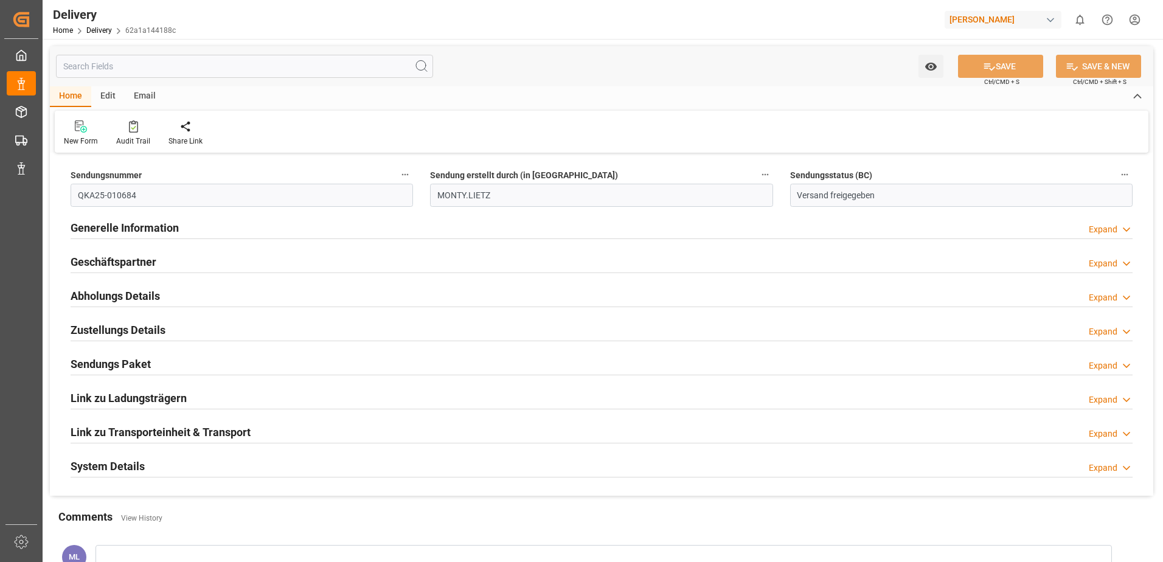
click at [94, 266] on h2 "Geschäftspartner" at bounding box center [114, 262] width 86 height 16
